Goal: Task Accomplishment & Management: Use online tool/utility

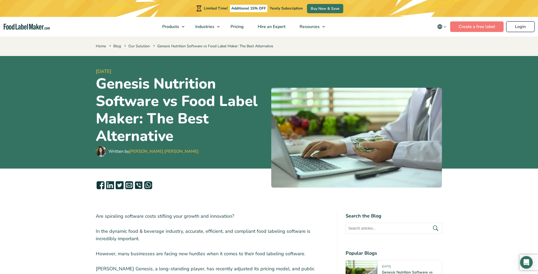
click at [518, 25] on link "Login" at bounding box center [520, 26] width 28 height 11
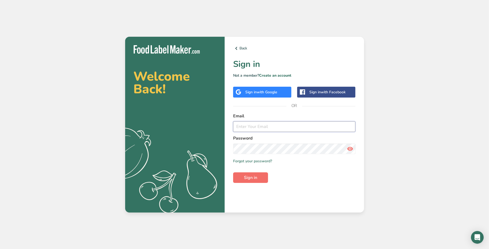
type input "[EMAIL_ADDRESS][DOMAIN_NAME]"
drag, startPoint x: 254, startPoint y: 177, endPoint x: 259, endPoint y: 178, distance: 5.6
click at [254, 177] on span "Sign in" at bounding box center [250, 178] width 13 height 6
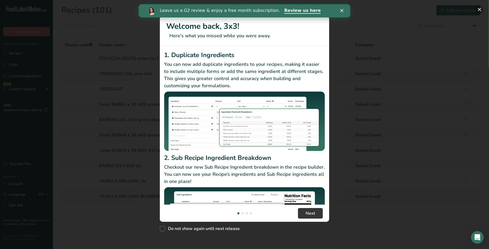
click at [480, 8] on button "New Features" at bounding box center [479, 9] width 8 height 8
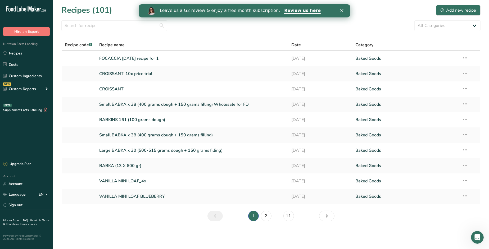
click at [344, 9] on div "Close" at bounding box center [342, 10] width 5 height 3
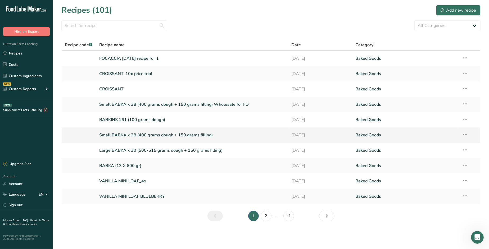
drag, startPoint x: 129, startPoint y: 136, endPoint x: 135, endPoint y: 137, distance: 6.0
click at [129, 136] on link "Small BABKA x 38 (400 grams dough + 150 grams filling)" at bounding box center [192, 135] width 186 height 11
click at [186, 104] on link "Small BABKA x 38 (400 grams dough + 150 grams filling) Wholesale for FD" at bounding box center [192, 104] width 186 height 11
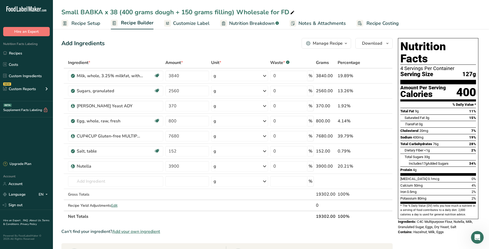
drag, startPoint x: 381, startPoint y: 23, endPoint x: 407, endPoint y: 47, distance: 35.9
click at [381, 23] on span "Recipe Costing" at bounding box center [382, 23] width 32 height 7
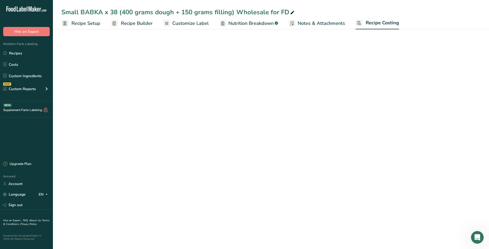
select select "12"
select select "5"
select select "12"
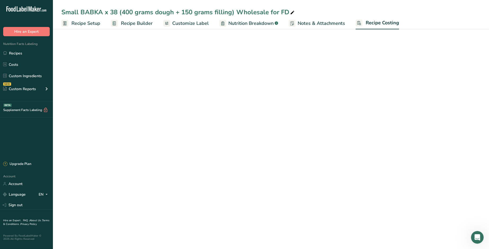
select select "12"
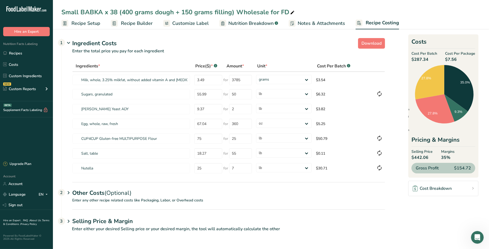
click at [100, 193] on div "Other Costs (Optional) 2" at bounding box center [228, 189] width 313 height 15
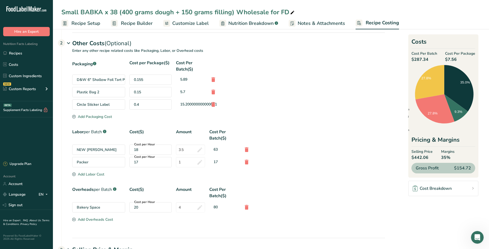
scroll to position [176, 0]
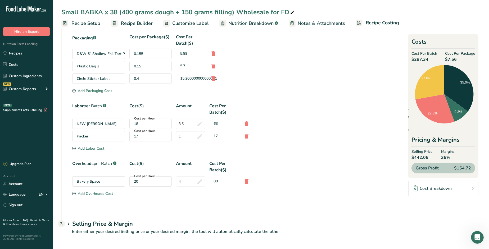
click at [104, 223] on h1 "Selling Price & Margin" at bounding box center [228, 224] width 313 height 9
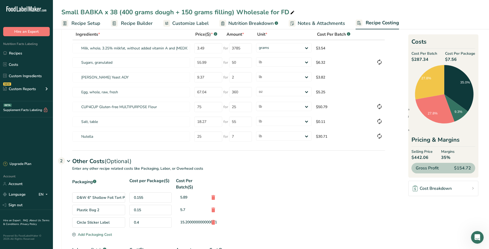
scroll to position [0, 0]
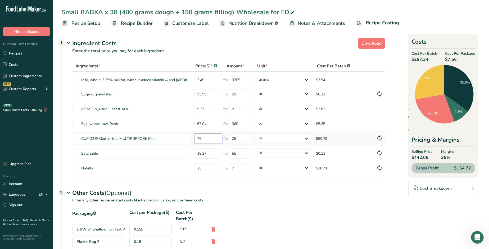
click at [185, 136] on tr "CUP4CUP Gluten-free MULTIPURPOSE Flour 75 for 25 grams kg mg mcg lb oz $50.79" at bounding box center [228, 138] width 312 height 15
type input "100"
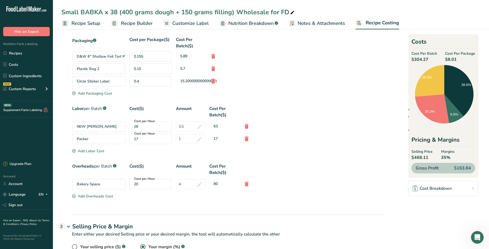
scroll to position [201, 0]
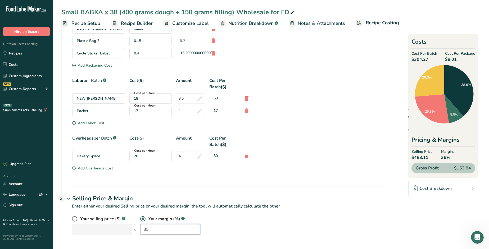
click at [121, 226] on div "Your selling price ($) .a-a{fill:#347362;}.b-a{fill:#fff;} or Your margin (%) .…" at bounding box center [228, 225] width 313 height 19
click at [117, 225] on div "Your selling price ($) .a-a{fill:#347362;}.b-a{fill:#fff;} or Your margin (%) .…" at bounding box center [228, 225] width 313 height 19
drag, startPoint x: 146, startPoint y: 227, endPoint x: 134, endPoint y: 229, distance: 12.5
click at [140, 229] on input "40" at bounding box center [170, 229] width 60 height 11
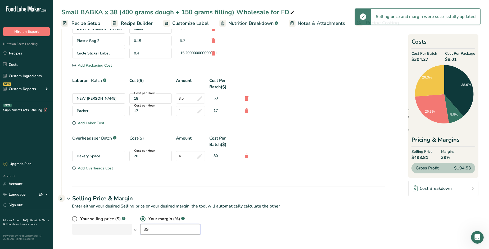
click at [153, 227] on input "39" at bounding box center [170, 229] width 60 height 11
click at [122, 228] on div "Your selling price ($) .a-a{fill:#347362;}.b-a{fill:#fff;} or Your margin (%) .…" at bounding box center [228, 225] width 313 height 19
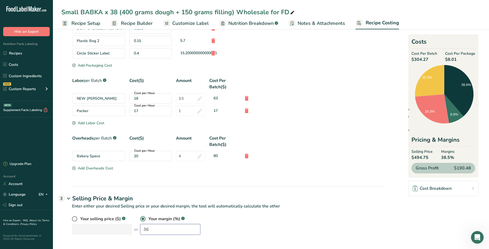
type input "36"
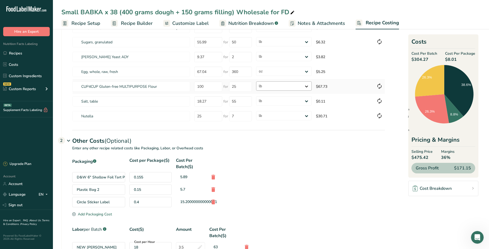
scroll to position [0, 0]
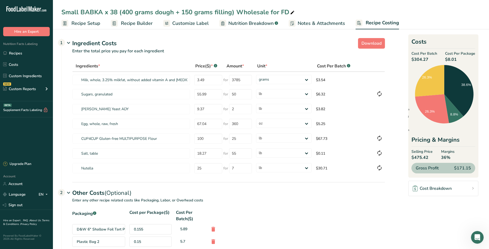
click at [78, 25] on span "Recipe Setup" at bounding box center [85, 23] width 29 height 7
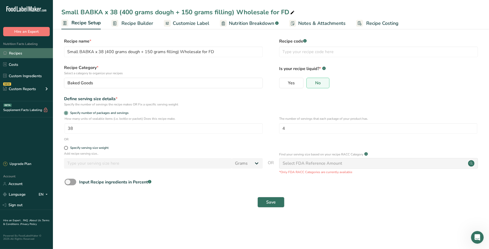
click at [18, 53] on link "Recipes" at bounding box center [26, 53] width 53 height 10
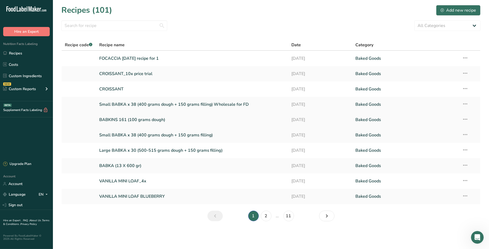
click at [143, 119] on link "BABKINS 161 (100 grams dough)" at bounding box center [192, 119] width 186 height 11
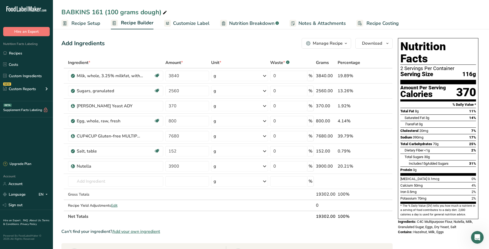
drag, startPoint x: 375, startPoint y: 24, endPoint x: 379, endPoint y: 58, distance: 34.1
click at [375, 24] on span "Recipe Costing" at bounding box center [382, 23] width 32 height 7
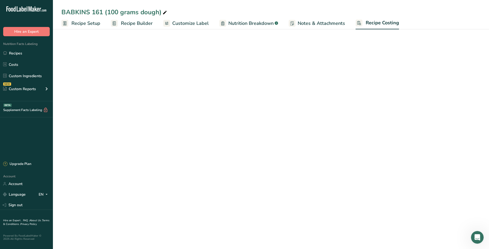
select select "12"
select select "5"
select select "12"
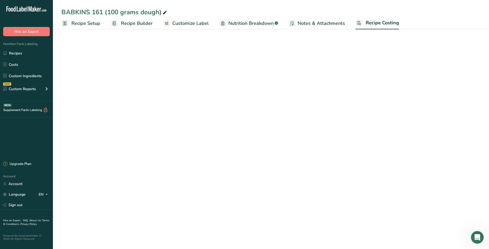
select select "12"
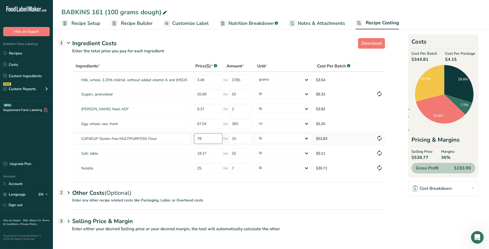
drag, startPoint x: 211, startPoint y: 138, endPoint x: 190, endPoint y: 134, distance: 21.0
click at [190, 135] on tr "CUP4CUP Gluten-free MULTIPURPOSE Flour 78 for 25 grams kg mg mcg lb oz $52.83" at bounding box center [228, 138] width 312 height 15
type input "100"
click at [91, 190] on div "Other Costs (Optional) 2" at bounding box center [228, 189] width 313 height 15
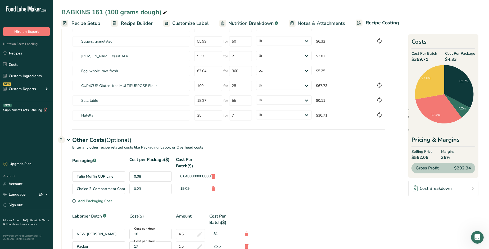
scroll to position [74, 0]
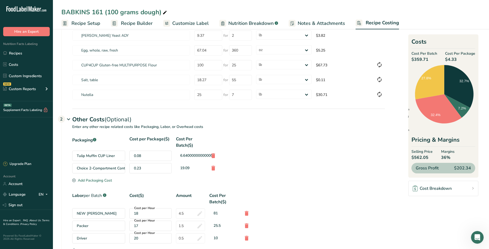
click at [95, 180] on div "Add Packaging Cost" at bounding box center [92, 181] width 40 height 6
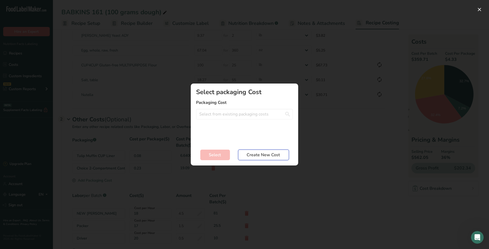
click at [269, 154] on span "Create New Cost" at bounding box center [263, 155] width 33 height 6
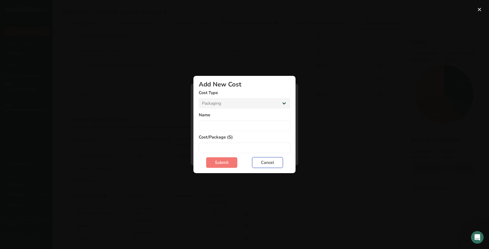
click at [274, 162] on span "Cancel" at bounding box center [267, 163] width 13 height 6
select select "Add New Cost Modal"
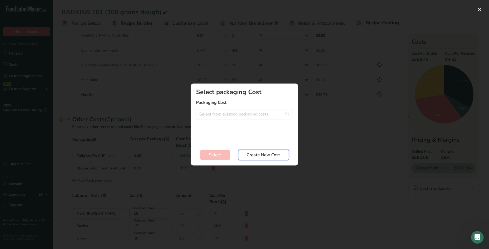
click at [260, 153] on span "Create New Cost" at bounding box center [263, 155] width 33 height 6
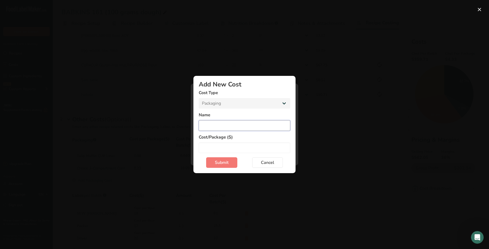
click at [222, 125] on input "Add New Cost Modal" at bounding box center [245, 125] width 92 height 11
type input "Printed Sleeve"
click at [226, 150] on input "Add New Cost Modal" at bounding box center [245, 148] width 92 height 11
type input "0.60"
drag, startPoint x: 217, startPoint y: 161, endPoint x: 226, endPoint y: 162, distance: 9.5
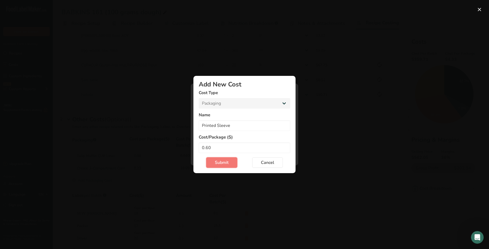
click at [217, 161] on span "Submit" at bounding box center [222, 163] width 14 height 6
select select "Add New Cost Modal"
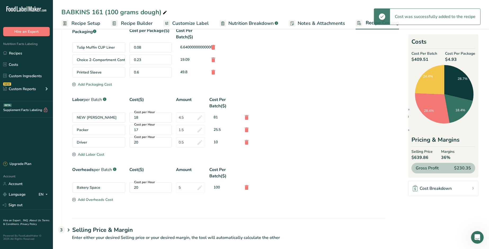
scroll to position [184, 0]
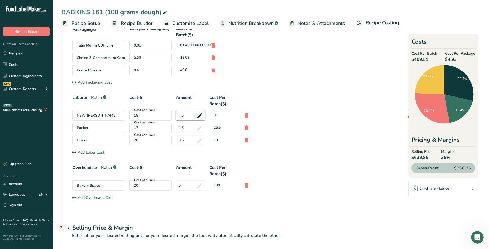
drag, startPoint x: 184, startPoint y: 116, endPoint x: 171, endPoint y: 115, distance: 13.0
click at [171, 115] on div "NEW NATALIA RATE Cost per Hour 18 4.5 81" at bounding box center [228, 115] width 313 height 10
click at [353, 136] on div "Driver Cost per Hour 20 0.5 10" at bounding box center [228, 140] width 313 height 10
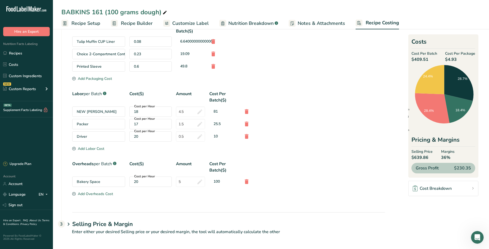
click at [101, 229] on p "Enter either your desired Selling price or your desired margin, the tool will a…" at bounding box center [223, 235] width 324 height 13
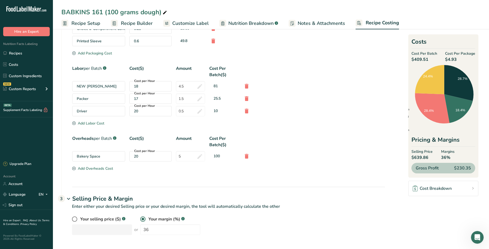
drag, startPoint x: 81, startPoint y: 21, endPoint x: 88, endPoint y: 25, distance: 8.2
click at [81, 21] on span "Recipe Setup" at bounding box center [85, 23] width 29 height 7
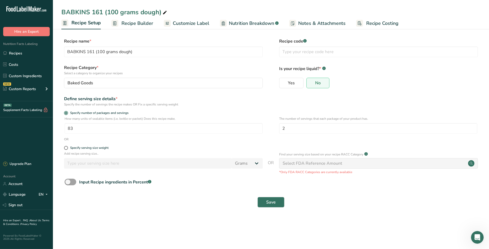
click at [375, 24] on span "Recipe Costing" at bounding box center [382, 23] width 32 height 7
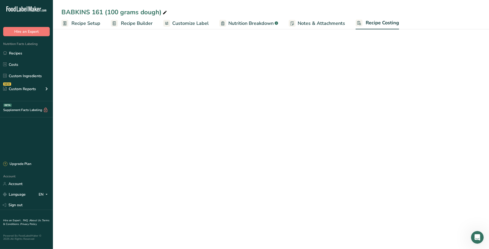
select select "12"
select select "5"
select select "12"
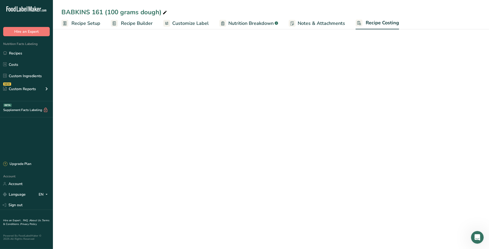
select select "12"
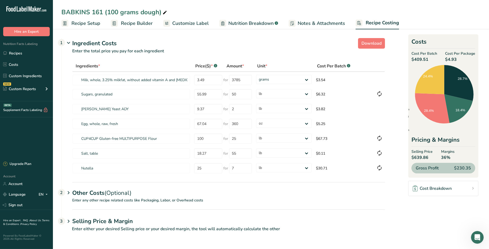
click at [101, 224] on h1 "Selling Price & Margin" at bounding box center [228, 221] width 313 height 9
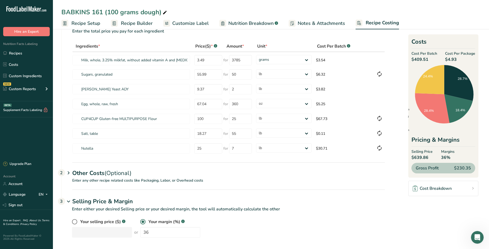
scroll to position [23, 0]
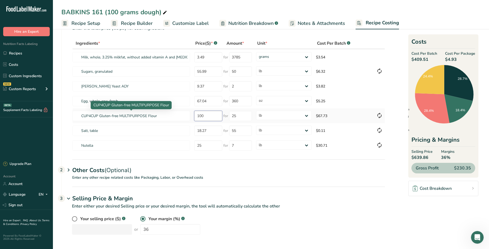
click at [184, 115] on tr "CUP4CUP Gluten-free MULTIPURPOSE Flour 100 for 25 grams kg mg mcg lb oz $67.73" at bounding box center [228, 115] width 312 height 15
type input "80"
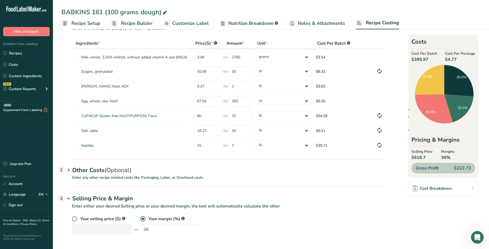
click at [94, 168] on div "Other Costs (Optional) 2" at bounding box center [228, 167] width 313 height 15
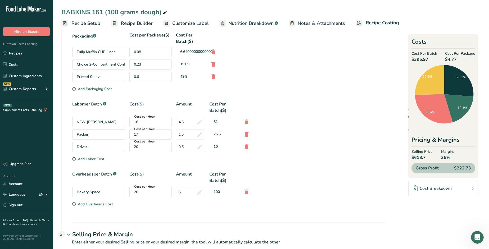
scroll to position [213, 0]
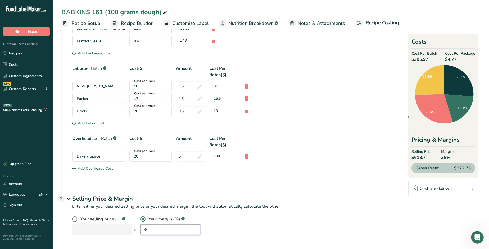
drag, startPoint x: 142, startPoint y: 229, endPoint x: 130, endPoint y: 228, distance: 11.5
click at [133, 229] on div "Your selling price ($) .a-a{fill:#347362;}.b-a{fill:#fff;} or Your margin (%) .…" at bounding box center [228, 225] width 313 height 19
drag, startPoint x: 145, startPoint y: 230, endPoint x: 89, endPoint y: 220, distance: 56.7
click at [89, 220] on div "Your selling price ($) .a-a{fill:#347362;}.b-a{fill:#fff;} or Your margin (%) .…" at bounding box center [228, 225] width 313 height 19
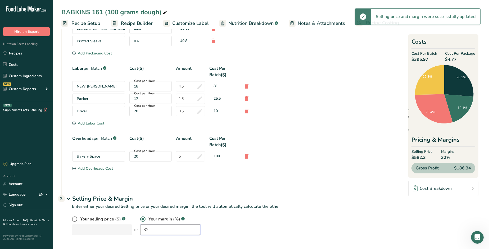
drag, startPoint x: 144, startPoint y: 230, endPoint x: 131, endPoint y: 228, distance: 13.6
click at [131, 228] on div "Your selling price ($) .a-a{fill:#347362;}.b-a{fill:#fff;} or Your margin (%) .…" at bounding box center [228, 225] width 313 height 19
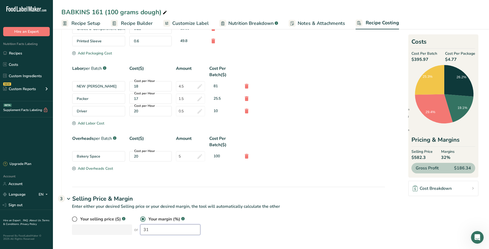
type input "31"
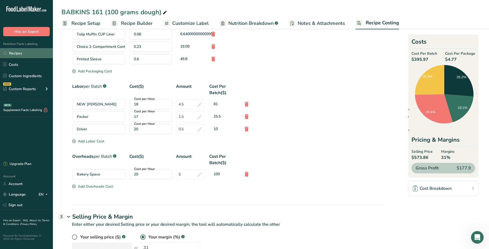
scroll to position [0, 0]
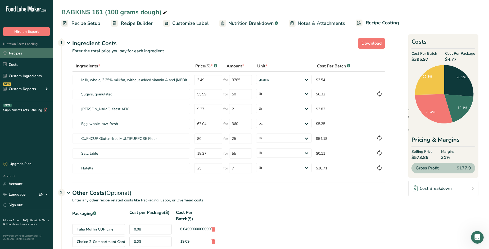
click at [16, 53] on link "Recipes" at bounding box center [26, 53] width 53 height 10
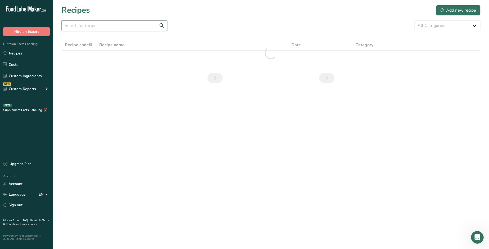
click at [139, 28] on input "text" at bounding box center [114, 25] width 106 height 11
type input "v"
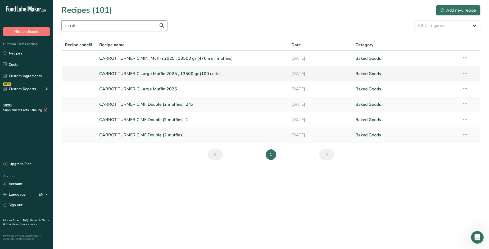
type input "carrot"
drag, startPoint x: 189, startPoint y: 75, endPoint x: 198, endPoint y: 75, distance: 8.2
click at [189, 75] on link "CARROT TURMERIC Large Muffin 2025 , 13500 gr (100 units)" at bounding box center [192, 73] width 186 height 11
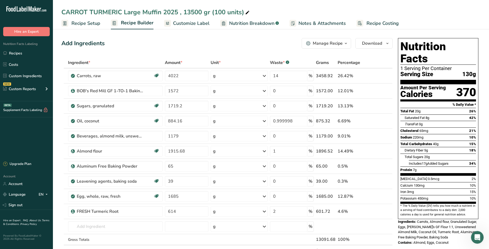
drag, startPoint x: 80, startPoint y: 22, endPoint x: 119, endPoint y: 66, distance: 58.1
click at [80, 22] on span "Recipe Setup" at bounding box center [85, 23] width 29 height 7
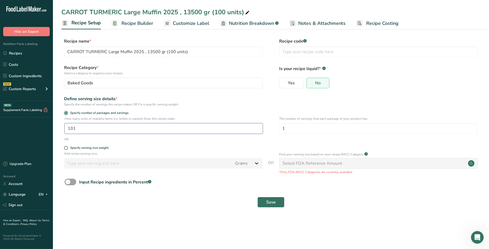
drag, startPoint x: 79, startPoint y: 128, endPoint x: 60, endPoint y: 125, distance: 19.0
click at [60, 125] on section "Recipe name * CARROT TURMERIC Large Muffin 2025 , 13500 gr (100 units) Recipe c…" at bounding box center [271, 124] width 436 height 192
type input "100"
drag, startPoint x: 275, startPoint y: 204, endPoint x: 300, endPoint y: 194, distance: 26.8
click at [275, 204] on span "Save" at bounding box center [271, 202] width 10 height 6
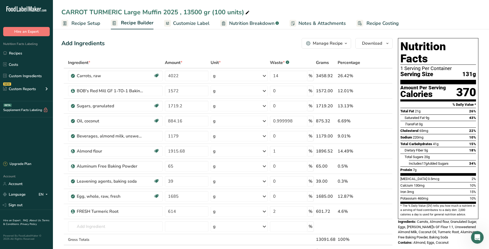
drag, startPoint x: 87, startPoint y: 24, endPoint x: 107, endPoint y: 50, distance: 32.9
click at [87, 24] on span "Recipe Setup" at bounding box center [85, 23] width 29 height 7
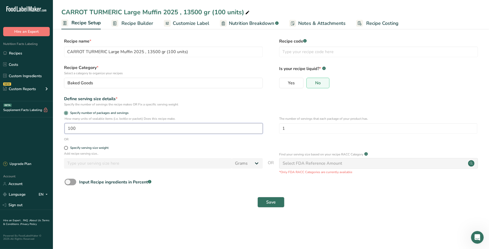
drag, startPoint x: 70, startPoint y: 127, endPoint x: 51, endPoint y: 124, distance: 19.0
click at [51, 124] on div ".a-20{fill:#fff;} Hire an Expert Nutrition Facts Labeling Recipes Costs Custom …" at bounding box center [244, 124] width 489 height 249
type input "106"
drag, startPoint x: 268, startPoint y: 202, endPoint x: 271, endPoint y: 193, distance: 10.4
click at [268, 202] on span "Save" at bounding box center [271, 202] width 10 height 6
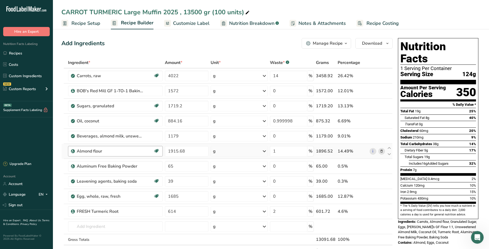
click at [82, 23] on span "Recipe Setup" at bounding box center [85, 23] width 29 height 7
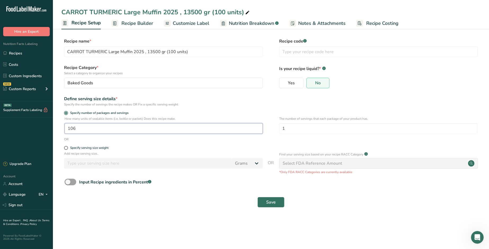
drag, startPoint x: 82, startPoint y: 130, endPoint x: 51, endPoint y: 124, distance: 31.2
click at [51, 124] on div ".a-20{fill:#fff;} Hire an Expert Nutrition Facts Labeling Recipes Costs Custom …" at bounding box center [244, 124] width 489 height 249
type input "108"
drag, startPoint x: 270, startPoint y: 202, endPoint x: 287, endPoint y: 200, distance: 17.5
click at [270, 202] on span "Save" at bounding box center [271, 202] width 10 height 6
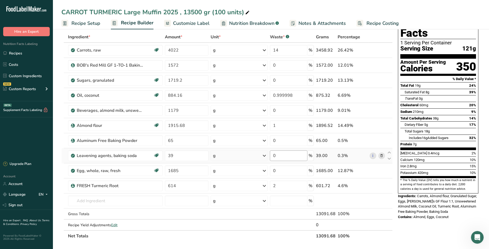
scroll to position [20, 0]
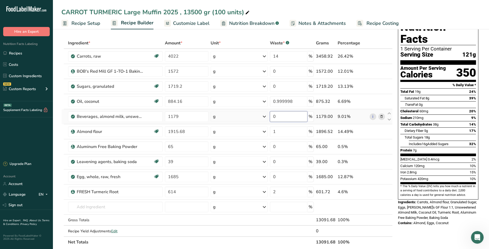
click at [289, 118] on input "0" at bounding box center [289, 116] width 38 height 11
type input "10"
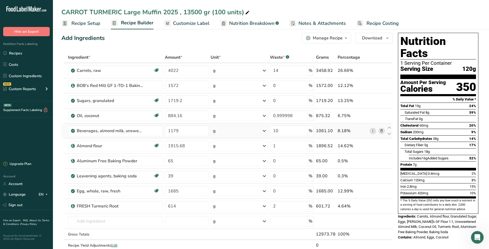
scroll to position [0, 0]
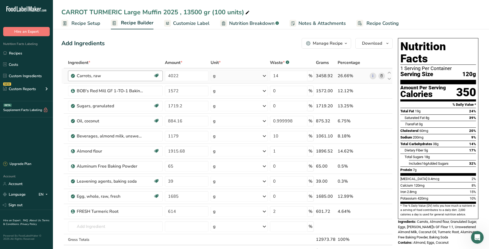
drag, startPoint x: 86, startPoint y: 22, endPoint x: 127, endPoint y: 78, distance: 69.8
click at [86, 22] on span "Recipe Setup" at bounding box center [85, 23] width 29 height 7
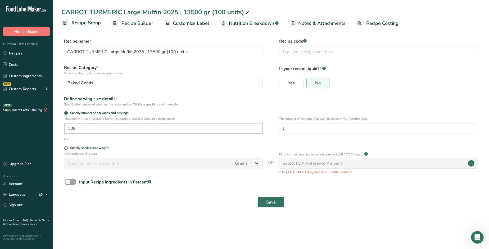
drag, startPoint x: 80, startPoint y: 129, endPoint x: 54, endPoint y: 127, distance: 26.3
click at [54, 127] on section "Recipe name * CARROT TURMERIC Large Muffin 2025 , 13500 gr (100 units) Recipe c…" at bounding box center [271, 124] width 436 height 192
type input "110"
drag, startPoint x: 273, startPoint y: 201, endPoint x: 280, endPoint y: 200, distance: 7.2
click at [273, 201] on span "Save" at bounding box center [271, 202] width 10 height 6
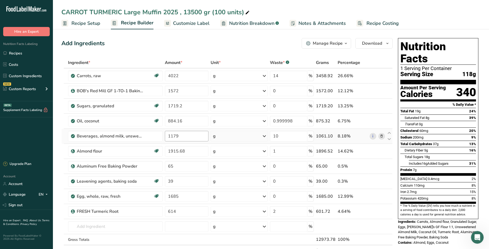
drag, startPoint x: 77, startPoint y: 23, endPoint x: 194, endPoint y: 141, distance: 165.9
click at [77, 23] on span "Recipe Setup" at bounding box center [85, 23] width 29 height 7
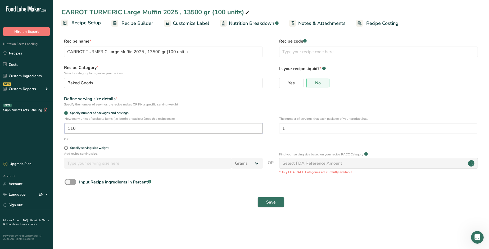
drag, startPoint x: 87, startPoint y: 130, endPoint x: 61, endPoint y: 127, distance: 25.9
click at [61, 127] on div "How many units of sealable items (i.e. bottle or packet) Does this recipe make.…" at bounding box center [270, 126] width 419 height 21
type input "112"
drag, startPoint x: 269, startPoint y: 201, endPoint x: 269, endPoint y: 205, distance: 4.0
click at [269, 201] on span "Save" at bounding box center [271, 202] width 10 height 6
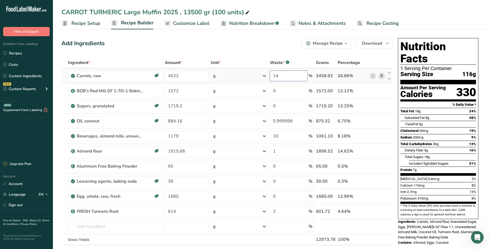
drag, startPoint x: 278, startPoint y: 76, endPoint x: 262, endPoint y: 74, distance: 16.0
click at [262, 74] on tr "Carrots, raw Dairy free Gluten free Vegan Vegetarian Soy free 4022 g Portions 1…" at bounding box center [227, 76] width 331 height 15
type input "20"
drag, startPoint x: 85, startPoint y: 22, endPoint x: 178, endPoint y: 63, distance: 101.6
click at [85, 22] on span "Recipe Setup" at bounding box center [85, 23] width 29 height 7
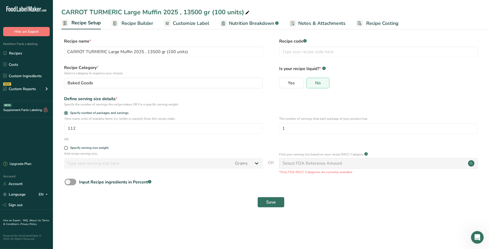
click at [225, 11] on div "CARROT TURMERIC Large Muffin 2025 , 13500 gr (100 units)" at bounding box center [155, 12] width 189 height 10
click at [225, 12] on input "CARROT TURMERIC Large Muffin 2025 , 13500 gr (100 units)" at bounding box center [270, 12] width 419 height 10
click at [256, 14] on input "CARROT TURMERIC Large Muffin 2025 , 13500 gr (112 units)" at bounding box center [270, 12] width 419 height 10
type input "CARROT TURMERIC Large Muffin 2025 , 13500 gr (112 units) - 56 packs"
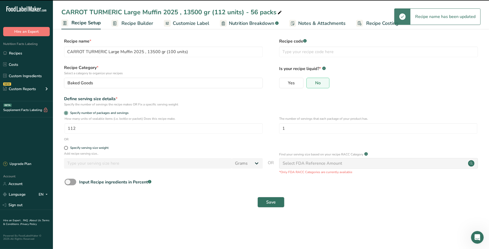
type input "CARROT TURMERIC Large Muffin 2025 , 13500 gr (112 units) - 56 packs"
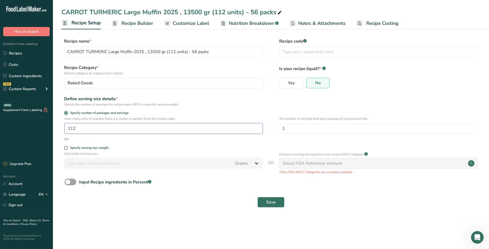
drag, startPoint x: 88, startPoint y: 129, endPoint x: 57, endPoint y: 126, distance: 30.8
click at [57, 126] on section "Recipe name * CARROT TURMERIC Large Muffin 2025 , 13500 gr (112 units) - 56 pac…" at bounding box center [271, 124] width 436 height 192
type input "56"
type input "2"
drag, startPoint x: 275, startPoint y: 203, endPoint x: 296, endPoint y: 215, distance: 24.2
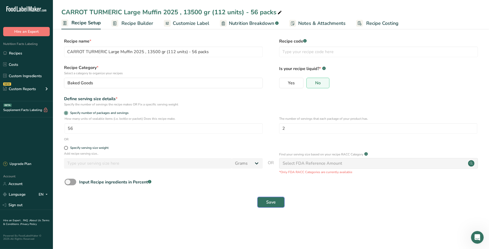
click at [275, 203] on span "Save" at bounding box center [271, 202] width 10 height 6
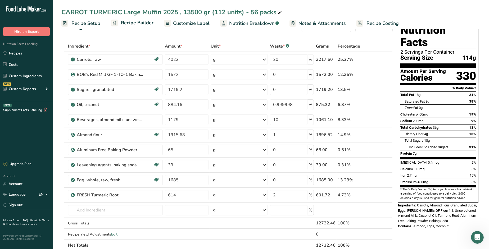
scroll to position [13, 0]
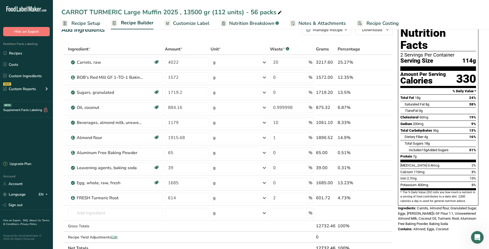
click at [374, 22] on span "Recipe Costing" at bounding box center [382, 23] width 32 height 7
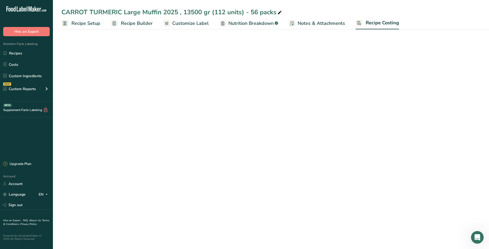
select select "12"
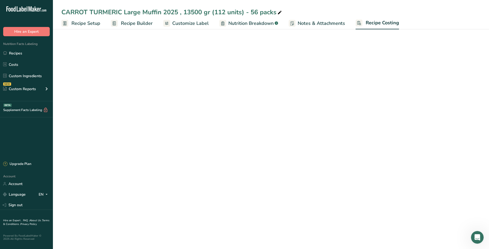
select select "12"
select select "5"
select select "12"
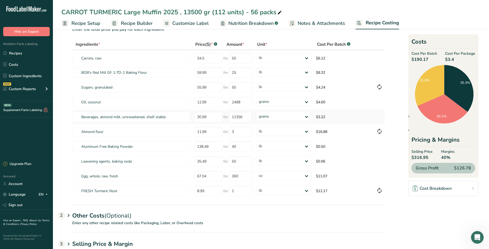
scroll to position [42, 0]
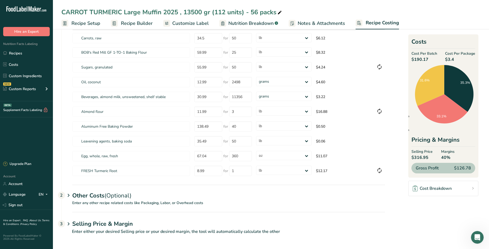
click at [82, 197] on div "Other Costs (Optional) 2" at bounding box center [228, 192] width 313 height 15
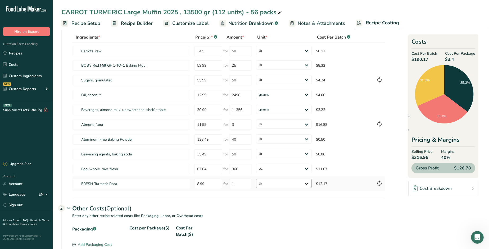
scroll to position [29, 0]
drag, startPoint x: 207, startPoint y: 183, endPoint x: 194, endPoint y: 181, distance: 13.1
click at [194, 181] on td "8.99" at bounding box center [207, 183] width 31 height 15
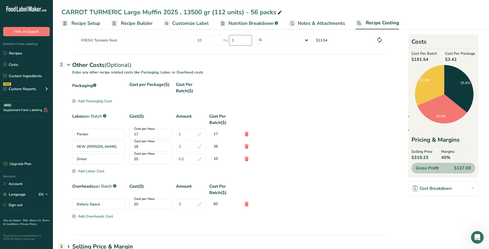
scroll to position [49, 0]
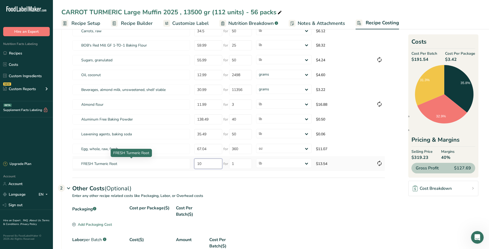
click at [187, 164] on tr "FRESH Turmeric Root 10 for 1 grams kg mg mcg lb oz $13.54" at bounding box center [228, 163] width 312 height 15
type input "9"
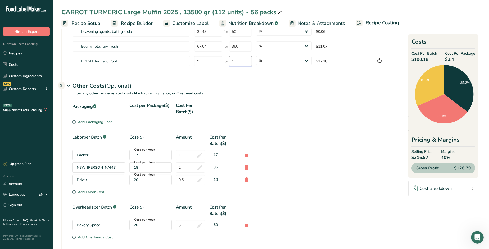
scroll to position [144, 0]
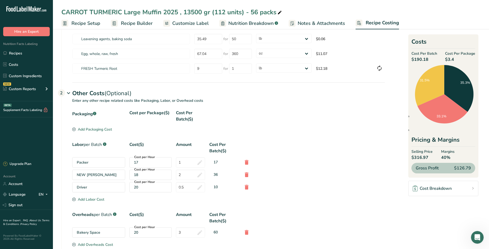
click at [87, 114] on div "Packaging .a-a{fill:#347362;}.b-a{fill:#fff;}" at bounding box center [98, 116] width 53 height 13
click at [91, 129] on div "Add Packaging Cost" at bounding box center [92, 130] width 40 height 6
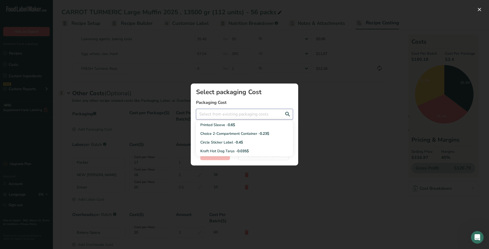
click at [224, 115] on input "Add New Recipe Cost Modal" at bounding box center [244, 114] width 97 height 11
click at [233, 125] on div "Tulip Muffin CUP Liner - 0.08$" at bounding box center [240, 125] width 80 height 6
type input "Tulip Muffin CUP Liner - 0.08$"
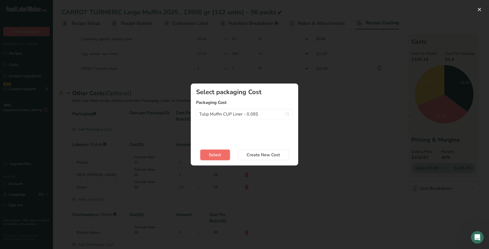
click at [222, 153] on button "Select" at bounding box center [215, 155] width 30 height 11
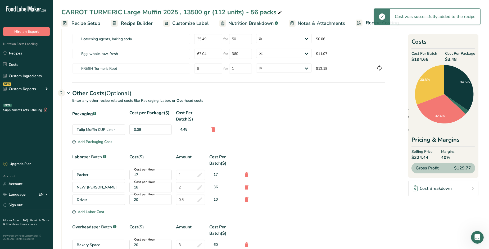
click at [95, 129] on div "Tulip Muffin CUP Liner" at bounding box center [98, 130] width 53 height 10
click at [96, 142] on div "Add Packaging Cost" at bounding box center [92, 142] width 40 height 6
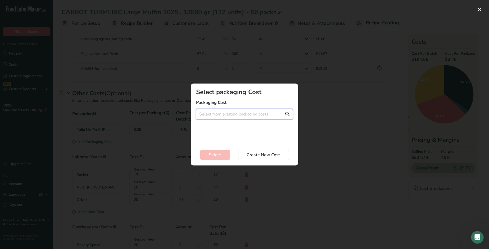
click at [242, 119] on input "Add New Recipe Cost Modal" at bounding box center [244, 114] width 97 height 11
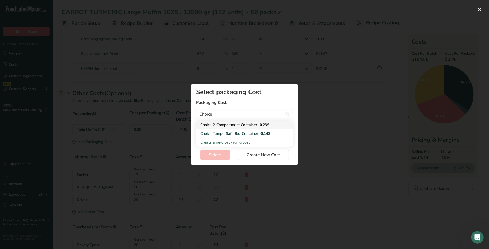
click at [262, 125] on span "0.23$" at bounding box center [264, 124] width 9 height 5
type input "Choice 2-Compartment Container - 0.23$"
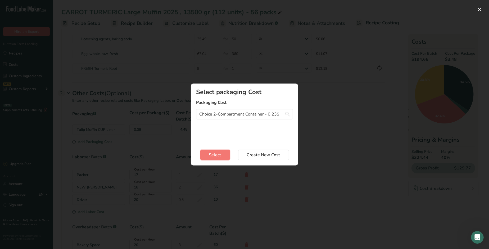
click at [214, 153] on span "Select" at bounding box center [215, 155] width 12 height 6
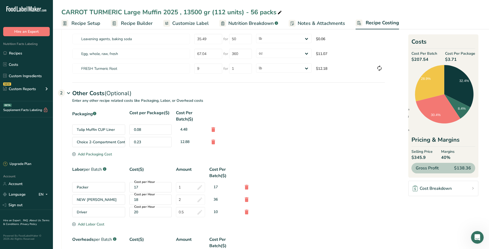
click at [99, 154] on div "Add Packaging Cost" at bounding box center [92, 155] width 40 height 6
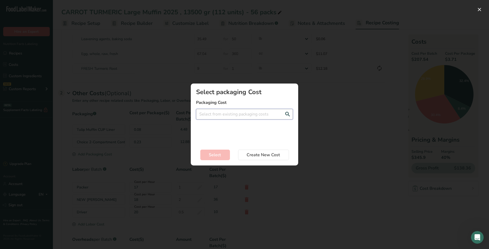
click at [221, 115] on input "Add New Recipe Cost Modal" at bounding box center [244, 114] width 97 height 11
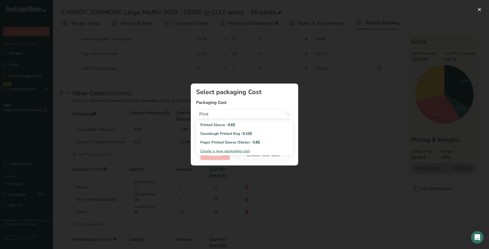
click at [228, 126] on div "Printed Sleeve - 0.6$" at bounding box center [240, 125] width 80 height 6
type input "Printed Sleeve - 0.6$"
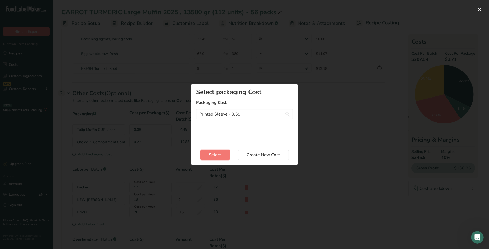
click at [218, 155] on span "Select" at bounding box center [215, 155] width 12 height 6
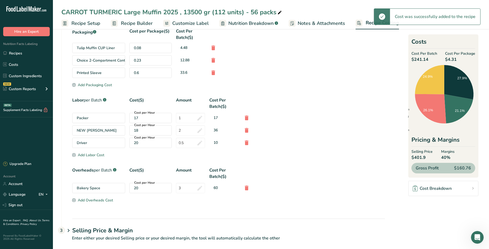
scroll to position [233, 0]
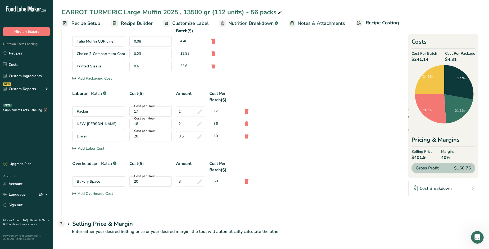
drag, startPoint x: 113, startPoint y: 222, endPoint x: 124, endPoint y: 221, distance: 11.7
click at [113, 222] on h1 "Selling Price & Margin" at bounding box center [228, 224] width 313 height 9
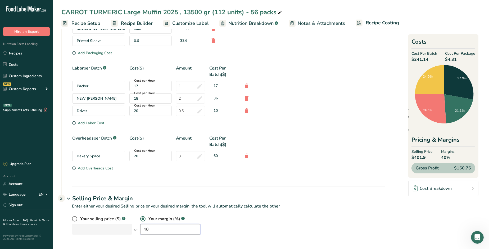
click at [123, 227] on div "Your selling price ($) .a-a{fill:#347362;}.b-a{fill:#fff;} or Your margin (%) .…" at bounding box center [228, 225] width 313 height 19
type input "36"
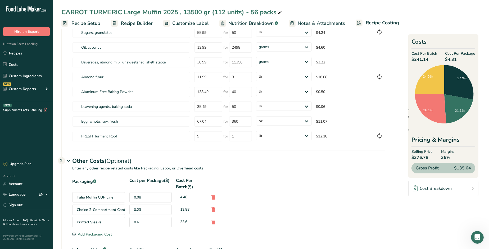
scroll to position [0, 0]
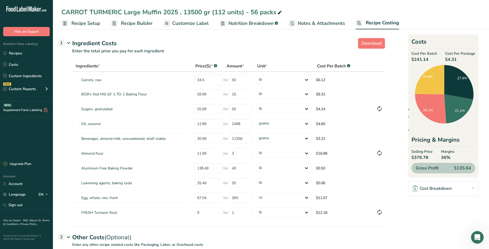
click at [87, 23] on span "Recipe Setup" at bounding box center [85, 23] width 29 height 7
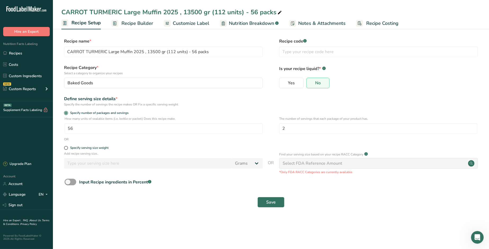
click at [131, 24] on span "Recipe Builder" at bounding box center [137, 23] width 32 height 7
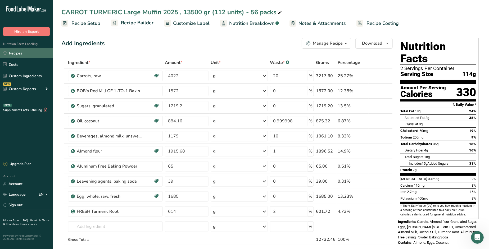
click at [15, 52] on link "Recipes" at bounding box center [26, 53] width 53 height 10
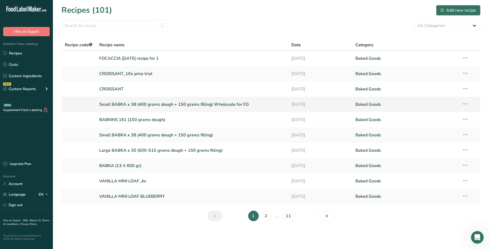
click at [166, 104] on link "Small BABKA x 38 (400 grams dough + 150 grams filling) Wholesale for FD" at bounding box center [192, 104] width 186 height 11
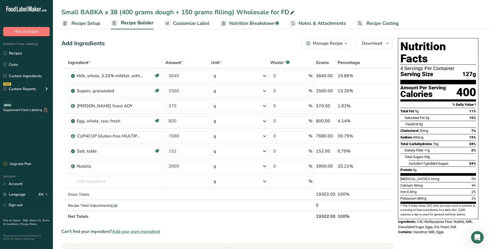
click at [429, 26] on ul "Recipe Setup Recipe Builder Customize Label Nutrition Breakdown .a-a{fill:#3473…" at bounding box center [271, 23] width 436 height 12
click at [84, 23] on span "Recipe Setup" at bounding box center [85, 23] width 29 height 7
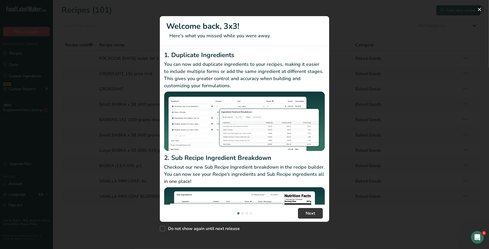
click at [481, 11] on button "New Features" at bounding box center [479, 9] width 8 height 8
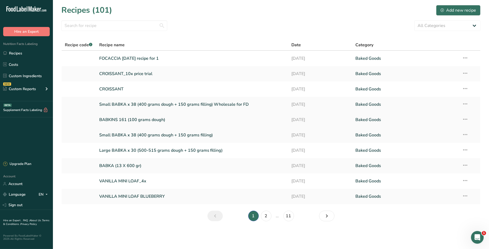
click at [135, 120] on link "BABKINS 161 (100 grams dough)" at bounding box center [192, 119] width 186 height 11
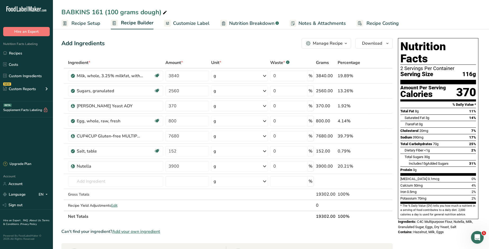
click at [379, 22] on span "Recipe Costing" at bounding box center [382, 23] width 32 height 7
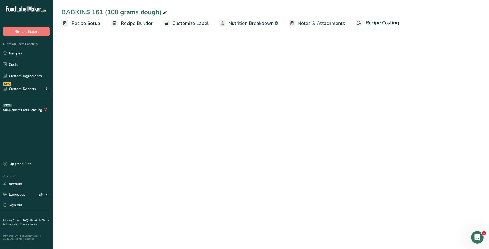
select select "12"
select select "5"
select select "12"
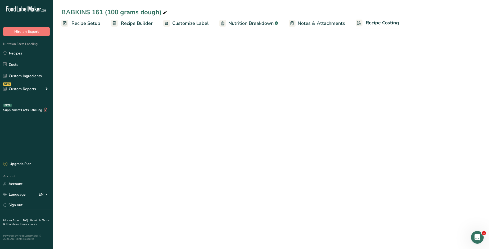
select select "12"
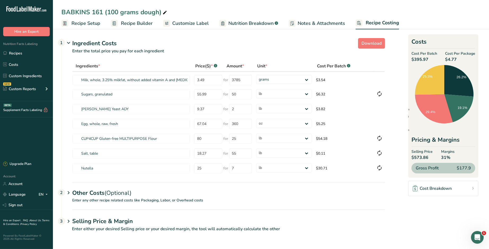
drag, startPoint x: 94, startPoint y: 194, endPoint x: 190, endPoint y: 185, distance: 96.7
click at [94, 194] on div "Other Costs (Optional) 2" at bounding box center [228, 189] width 313 height 15
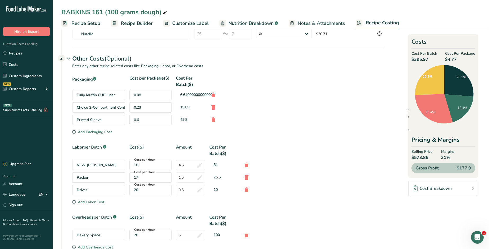
scroll to position [133, 0]
